Goal: Information Seeking & Learning: Learn about a topic

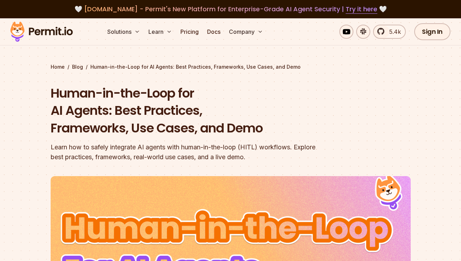
click at [404, 104] on header "Human-in-the-Loop for AI Agents: Best Practices, Frameworks, Use Cases, and Dem…" at bounding box center [231, 250] width 360 height 332
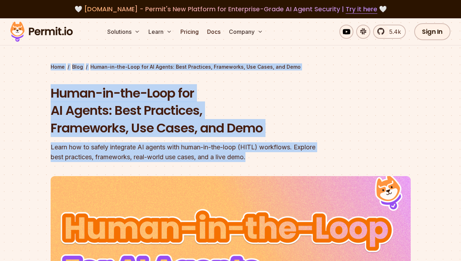
drag, startPoint x: 52, startPoint y: 56, endPoint x: 270, endPoint y: 156, distance: 239.8
click at [270, 156] on section "Home / Blog / Human-in-the-Loop for AI Agents: Best Practices, Frameworks, Use …" at bounding box center [230, 225] width 461 height 415
click at [268, 159] on div "Learn how to safely integrate AI agents with human-in-the-loop (HITL) workflows…" at bounding box center [186, 152] width 270 height 20
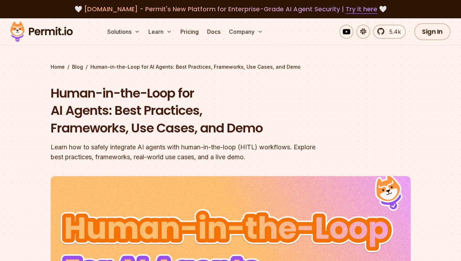
drag, startPoint x: 267, startPoint y: 159, endPoint x: 258, endPoint y: 155, distance: 10.5
click at [258, 155] on div "Learn how to safely integrate AI agents with human-in-the-loop (HITL) workflows…" at bounding box center [186, 152] width 270 height 20
drag, startPoint x: 258, startPoint y: 158, endPoint x: 268, endPoint y: 156, distance: 10.3
click at [268, 156] on div "Learn how to safely integrate AI agents with human-in-the-loop (HITL) workflows…" at bounding box center [186, 152] width 270 height 20
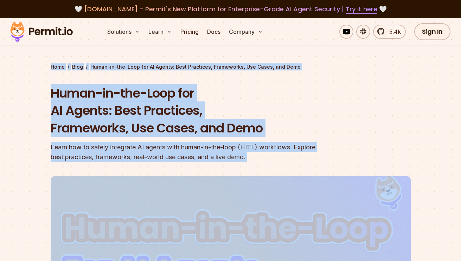
drag, startPoint x: 48, startPoint y: 61, endPoint x: 271, endPoint y: 171, distance: 248.6
click at [271, 171] on section "Home / Blog / Human-in-the-Loop for AI Agents: Best Practices, Frameworks, Use …" at bounding box center [230, 225] width 461 height 415
click at [267, 159] on div "Learn how to safely integrate AI agents with human-in-the-loop (HITL) workflows…" at bounding box center [186, 152] width 270 height 20
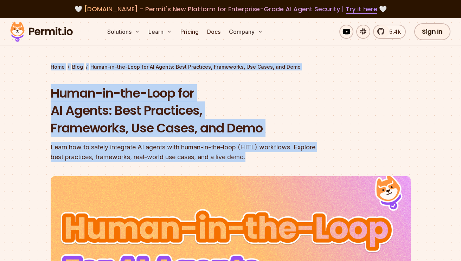
drag, startPoint x: 51, startPoint y: 61, endPoint x: 275, endPoint y: 156, distance: 243.6
click at [275, 156] on section "Home / Blog / Human-in-the-Loop for AI Agents: Best Practices, Frameworks, Use …" at bounding box center [230, 225] width 461 height 415
click at [275, 156] on div "Learn how to safely integrate AI agents with human-in-the-loop (HITL) workflows…" at bounding box center [186, 152] width 270 height 20
drag, startPoint x: 49, startPoint y: 65, endPoint x: 255, endPoint y: 153, distance: 224.0
click at [255, 153] on section "Home / Blog / Human-in-the-Loop for AI Agents: Best Practices, Frameworks, Use …" at bounding box center [230, 225] width 461 height 415
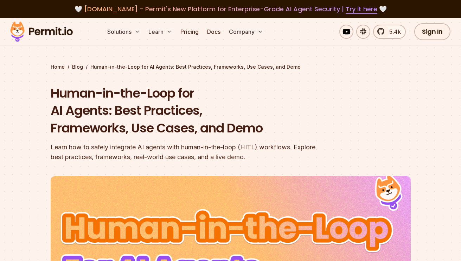
click at [266, 161] on div "Learn how to safely integrate AI agents with human-in-the-loop (HITL) workflows…" at bounding box center [186, 152] width 270 height 20
